Goal: Complete application form: Complete application form

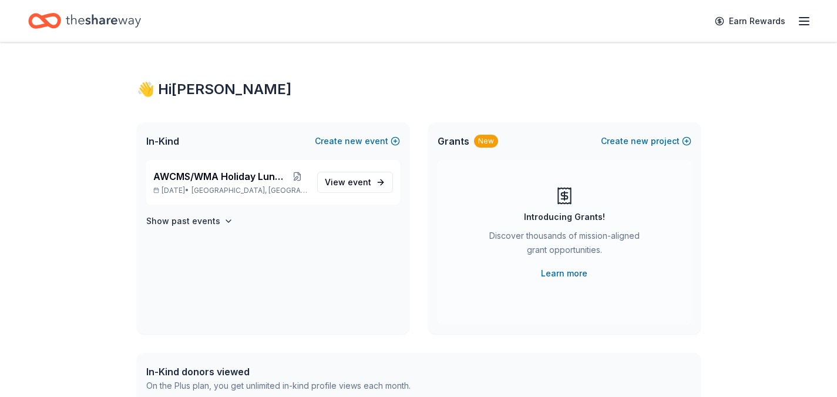
click at [349, 182] on span "event" at bounding box center [360, 182] width 24 height 10
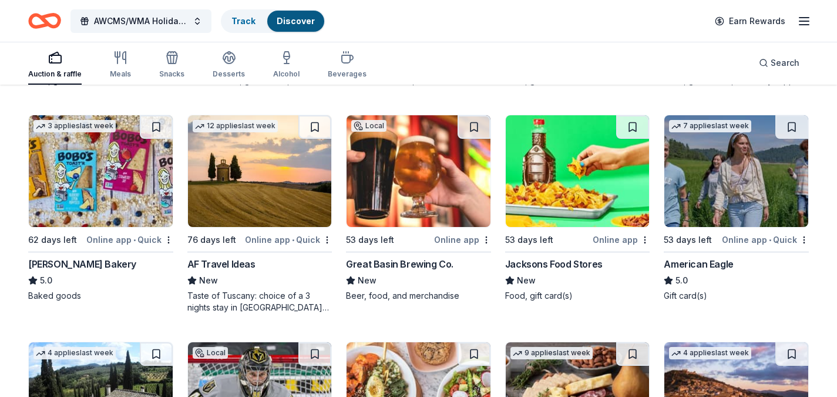
scroll to position [1474, 0]
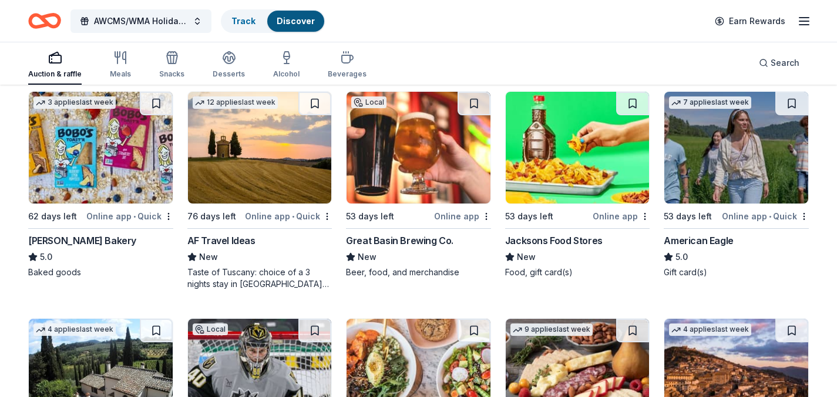
click at [527, 243] on div "Jacksons Food Stores" at bounding box center [554, 240] width 98 height 14
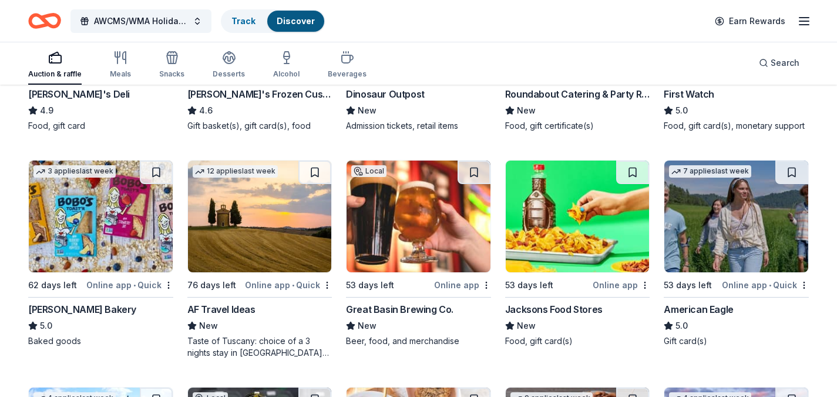
scroll to position [1392, 0]
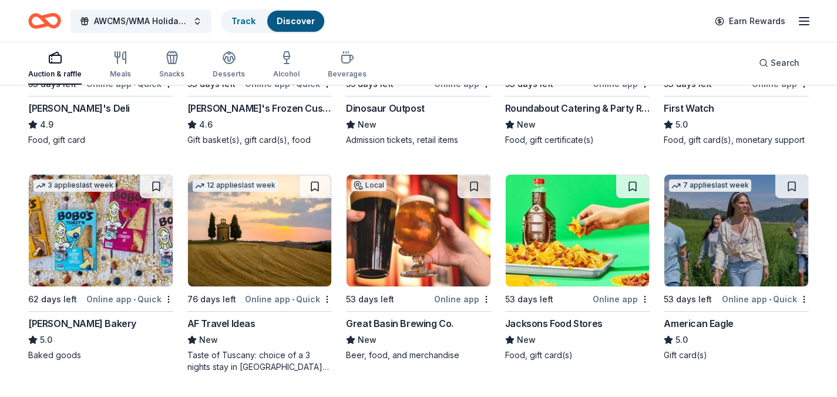
click at [698, 323] on div "American Eagle" at bounding box center [698, 323] width 69 height 14
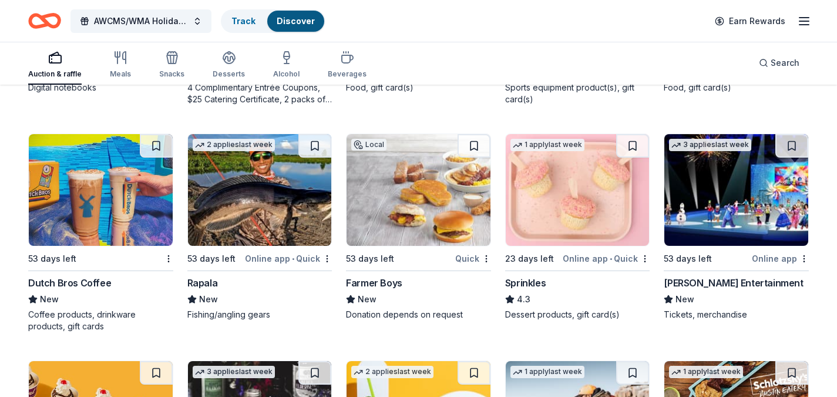
scroll to position [4537, 0]
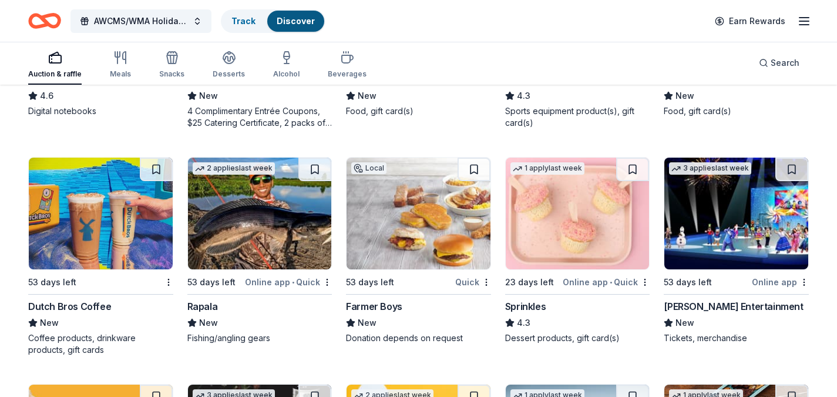
click at [45, 304] on div "Dutch Bros Coffee" at bounding box center [69, 306] width 83 height 14
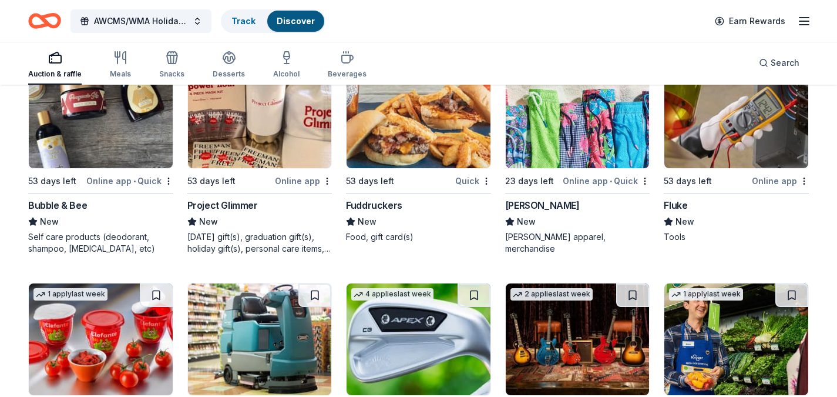
scroll to position [5341, 0]
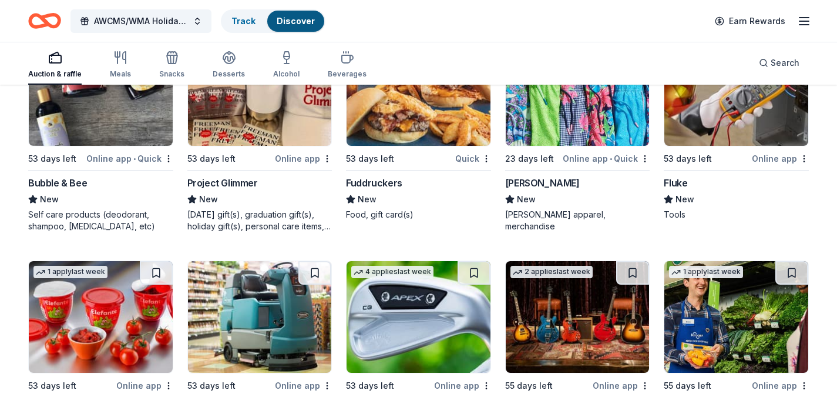
click at [522, 182] on div "Vineyard Vines" at bounding box center [542, 183] width 75 height 14
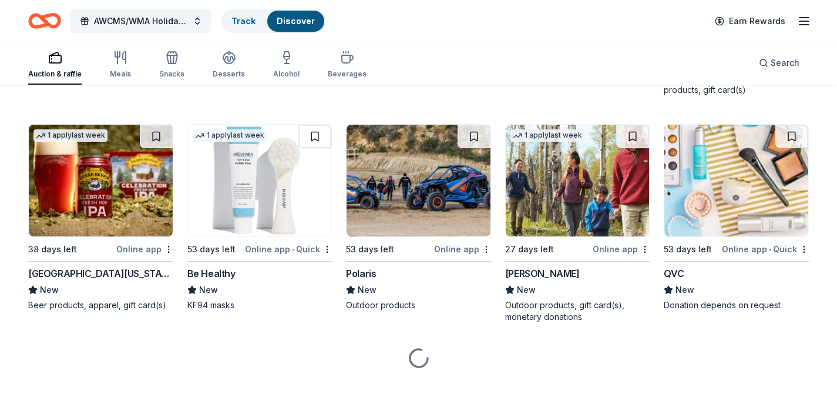
scroll to position [7062, 0]
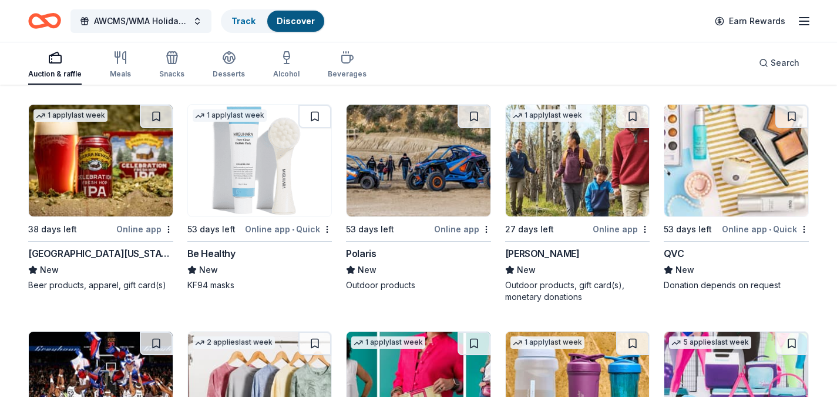
click at [64, 252] on div "[GEOGRAPHIC_DATA][US_STATE]" at bounding box center [100, 253] width 145 height 14
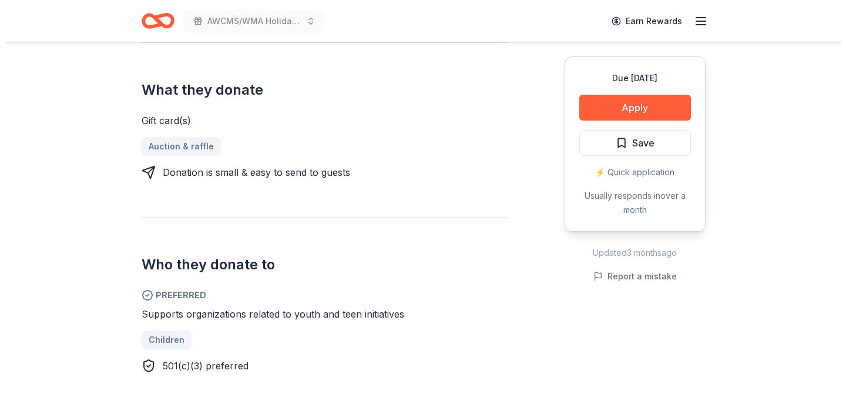
scroll to position [470, 0]
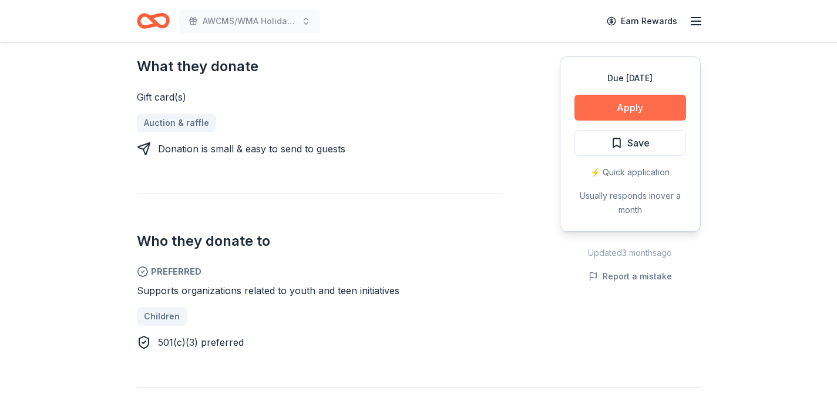
click at [616, 111] on button "Apply" at bounding box center [631, 108] width 112 height 26
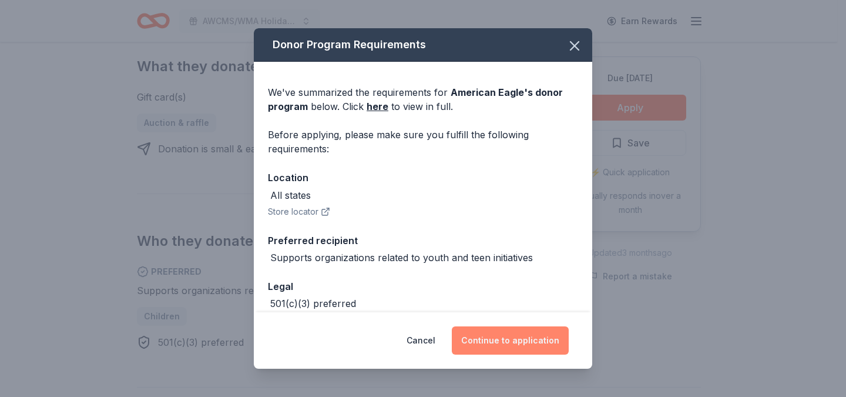
click at [503, 344] on button "Continue to application" at bounding box center [510, 340] width 117 height 28
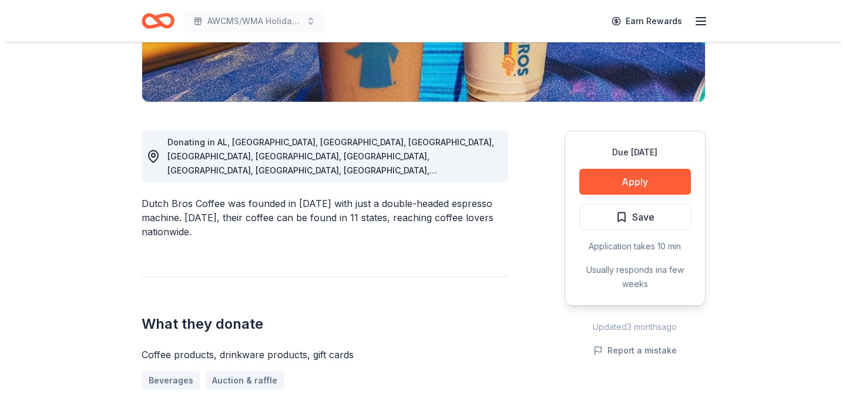
scroll to position [257, 0]
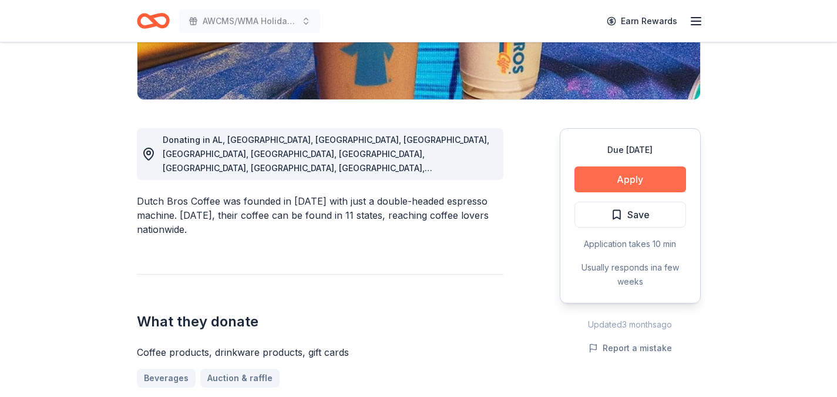
click at [594, 181] on button "Apply" at bounding box center [631, 179] width 112 height 26
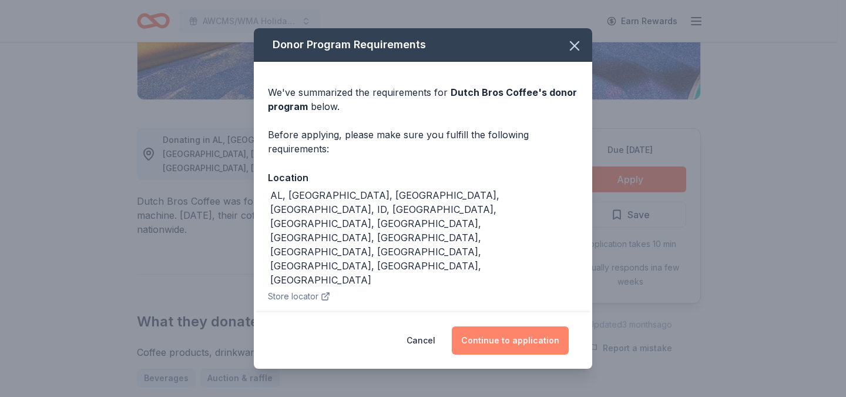
click at [503, 343] on button "Continue to application" at bounding box center [510, 340] width 117 height 28
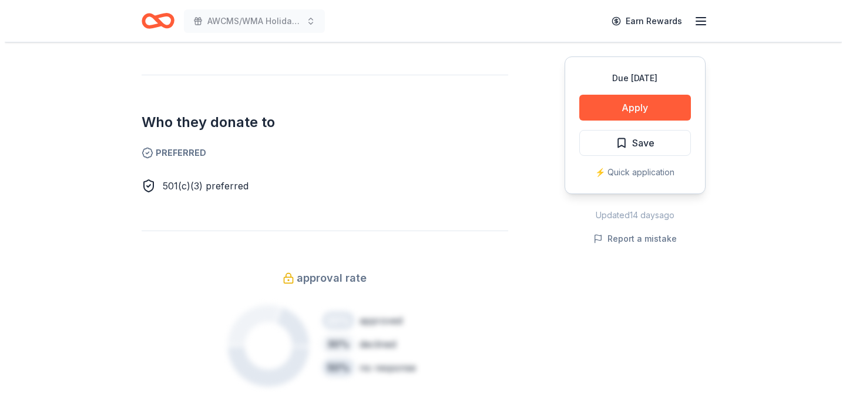
scroll to position [607, 0]
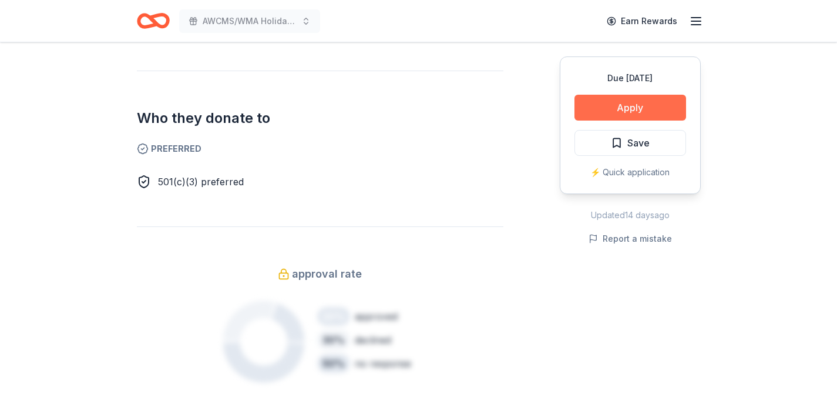
click at [616, 112] on button "Apply" at bounding box center [631, 108] width 112 height 26
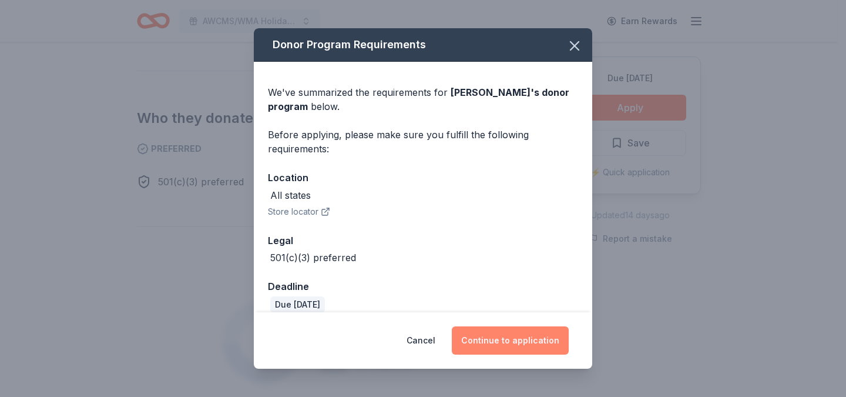
click at [494, 346] on button "Continue to application" at bounding box center [510, 340] width 117 height 28
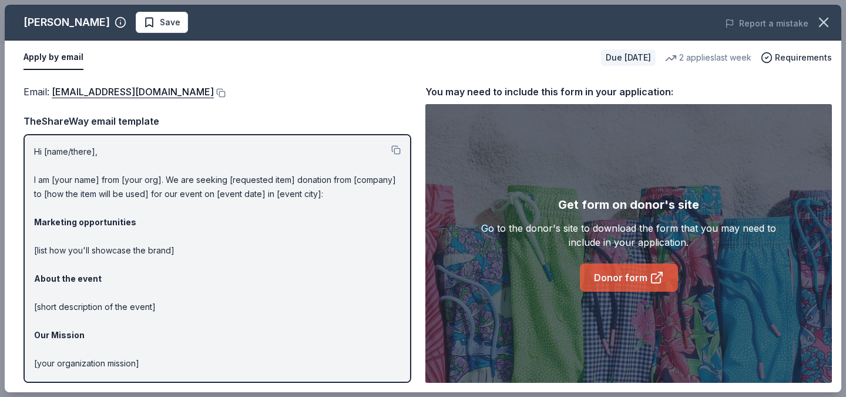
click at [606, 281] on link "Donor form" at bounding box center [629, 277] width 98 height 28
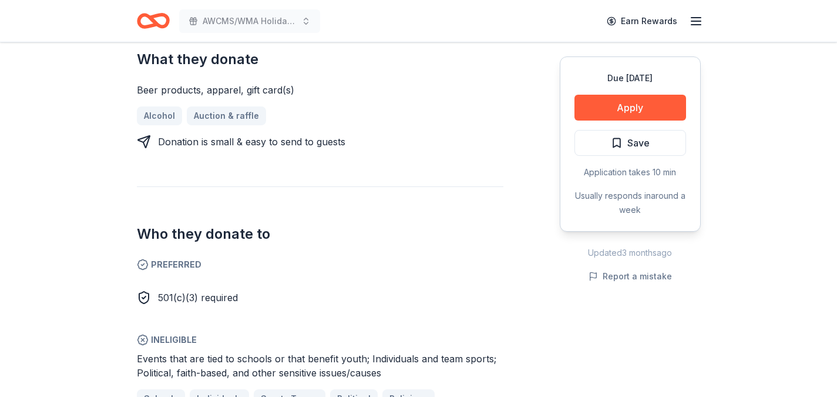
scroll to position [492, 0]
